Goal: Information Seeking & Learning: Understand process/instructions

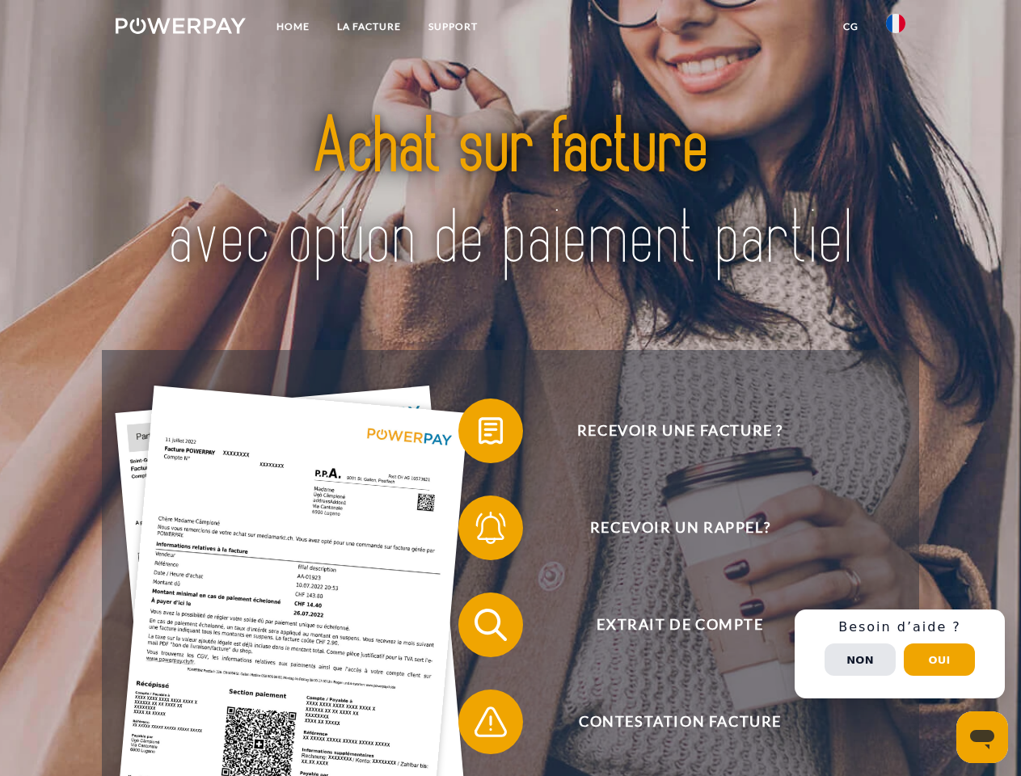
click at [180, 28] on img at bounding box center [181, 26] width 130 height 16
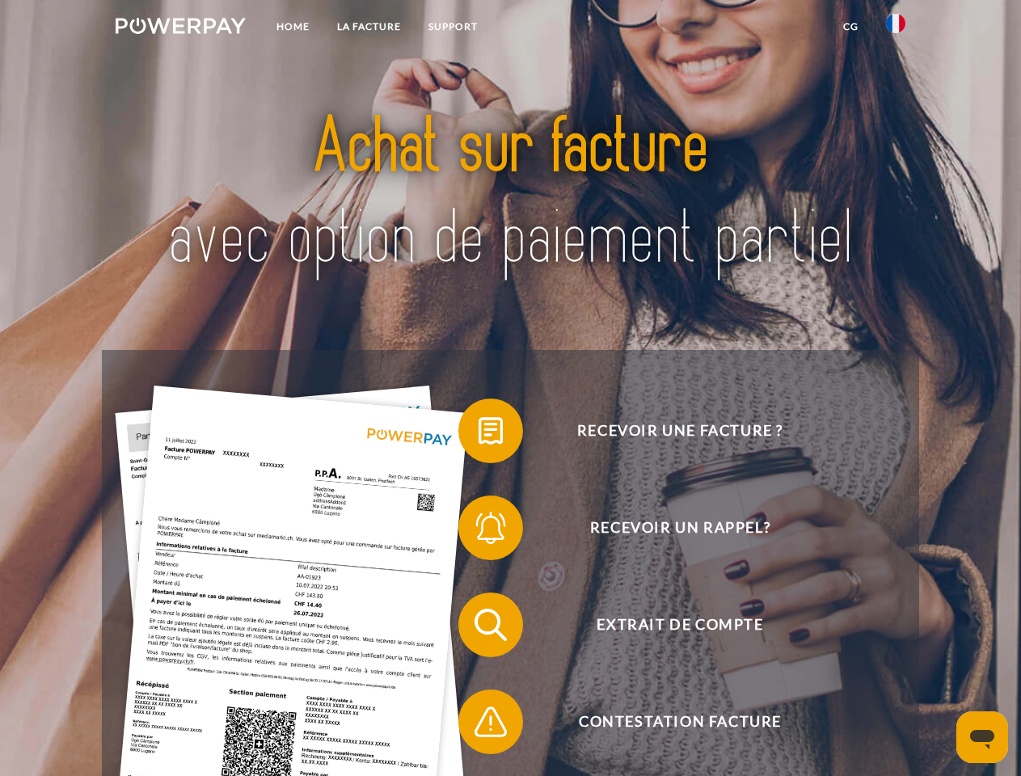
click at [895, 28] on img at bounding box center [895, 23] width 19 height 19
click at [850, 27] on link "CG" at bounding box center [850, 26] width 43 height 29
click at [478, 434] on span at bounding box center [466, 430] width 81 height 81
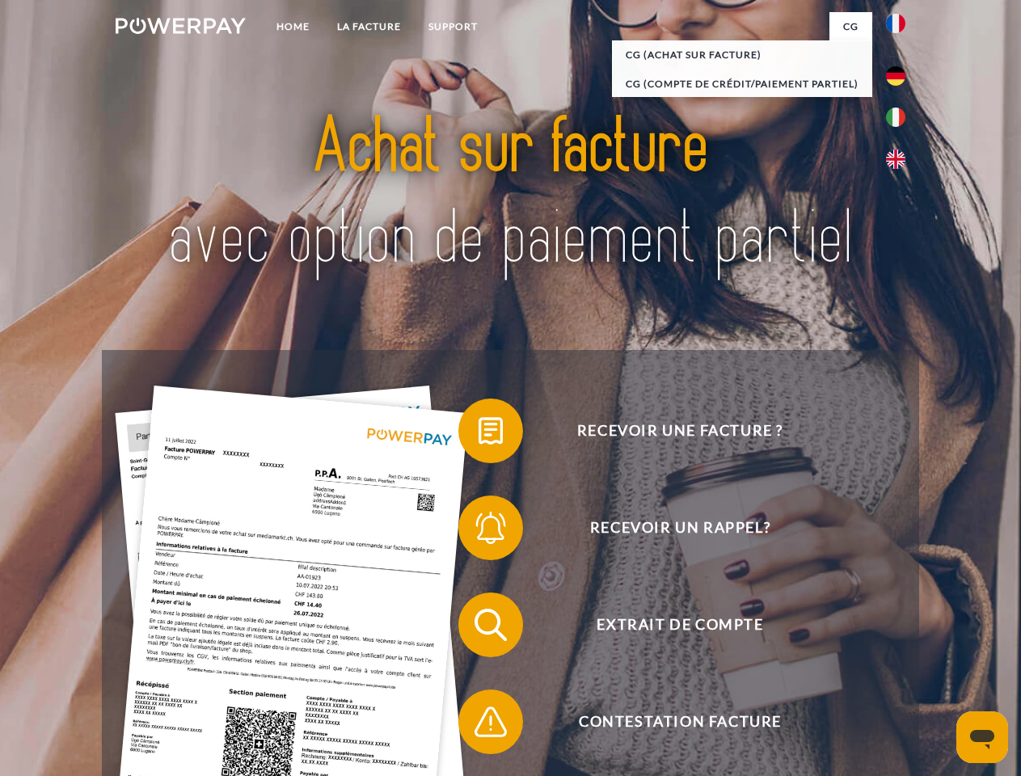
click at [478, 531] on span at bounding box center [466, 527] width 81 height 81
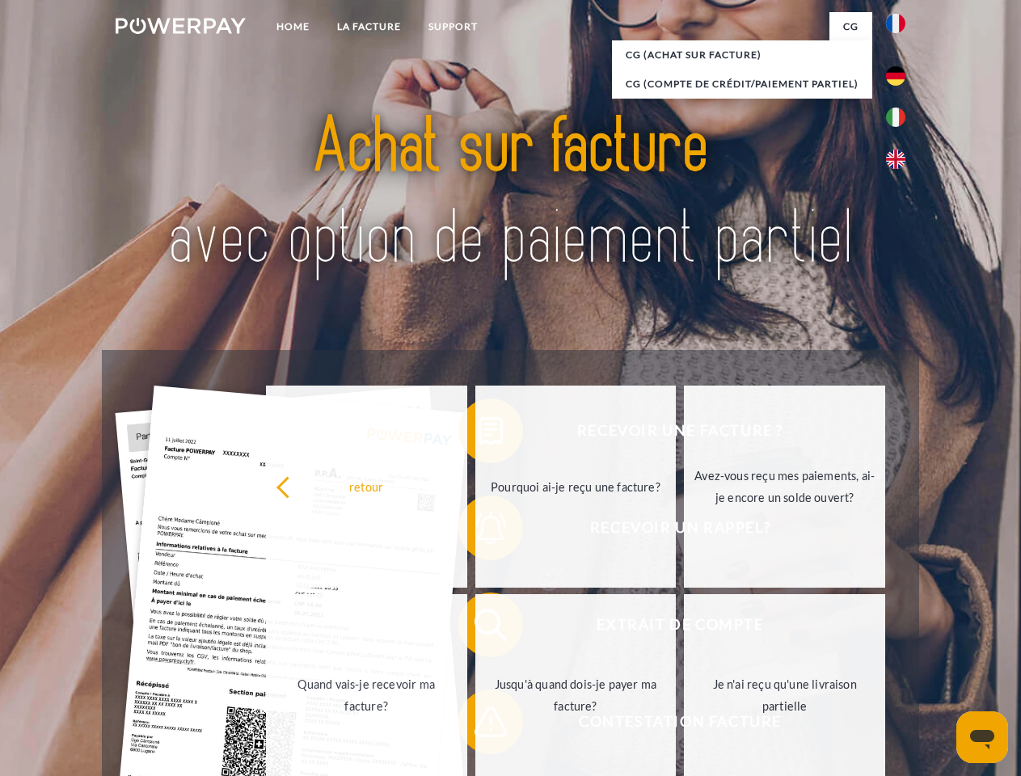
click at [478, 628] on link "Jusqu'à quand dois-je payer ma facture?" at bounding box center [575, 695] width 201 height 202
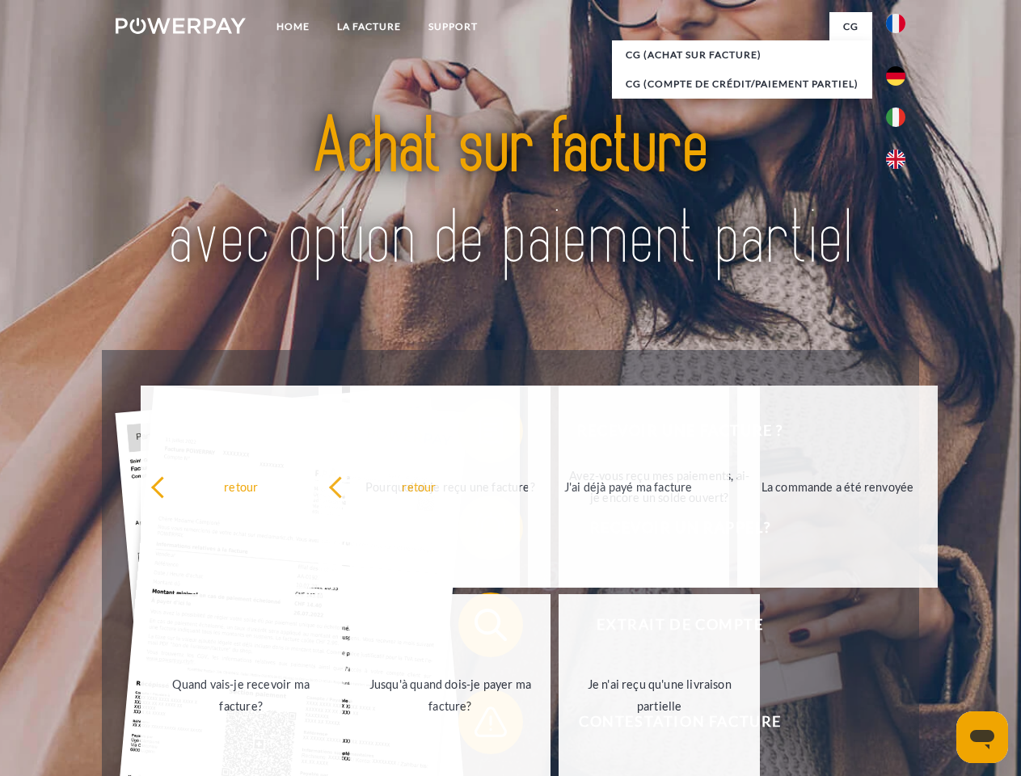
click at [478, 725] on span at bounding box center [466, 721] width 81 height 81
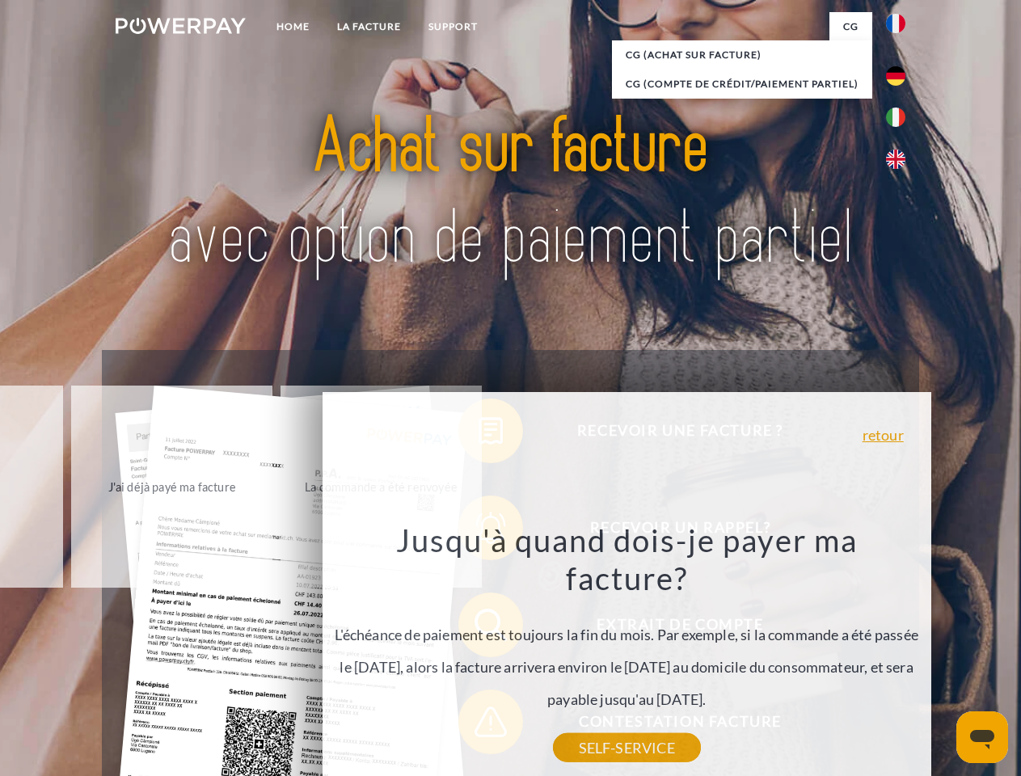
click at [899, 654] on div "Recevoir une facture ? Recevoir un rappel? Extrait de compte retour" at bounding box center [510, 673] width 816 height 647
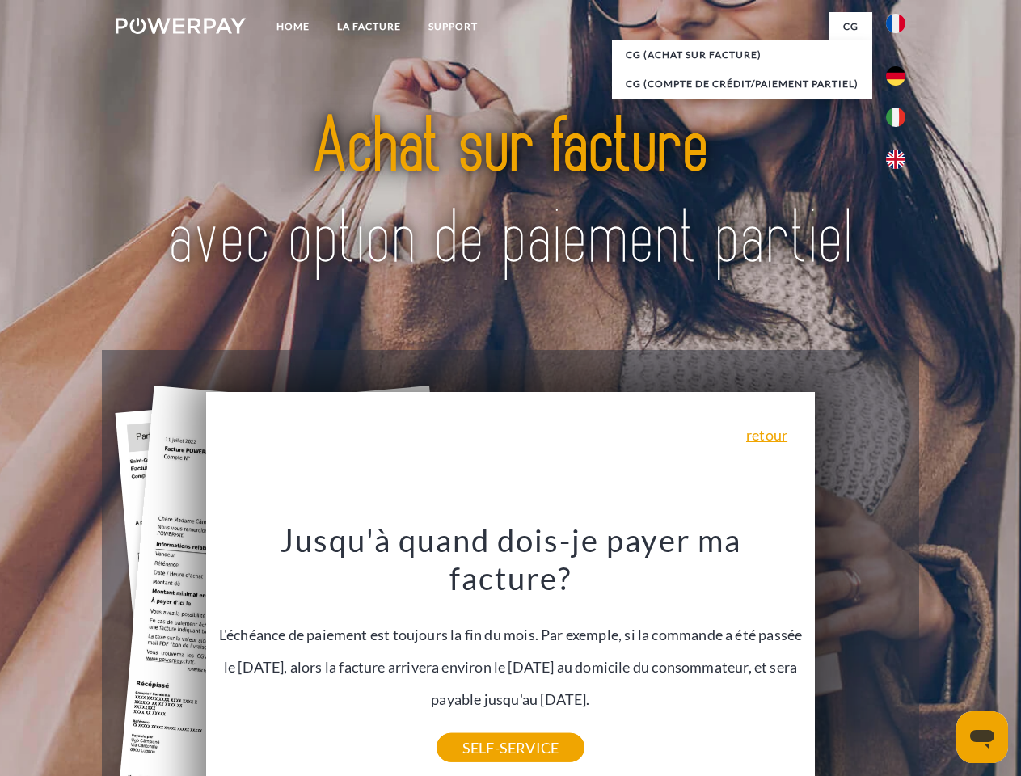
click at [860, 657] on span "Extrait de compte" at bounding box center [680, 624] width 396 height 65
click at [939, 659] on header "Home LA FACTURE Support" at bounding box center [510, 558] width 1021 height 1116
